Goal: Check status: Check status

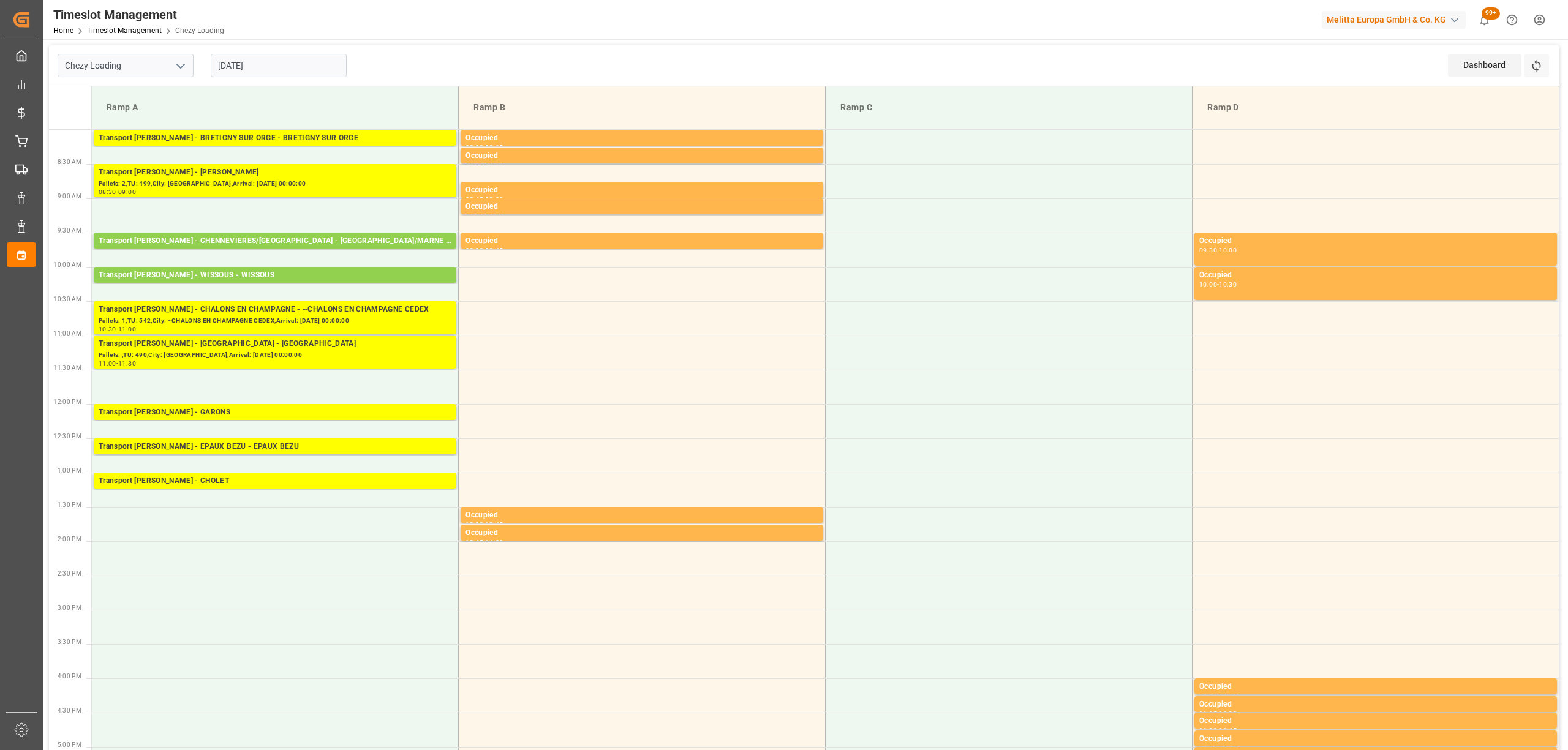
click at [1532, 60] on icon at bounding box center [1536, 65] width 13 height 13
